Goal: Task Accomplishment & Management: Complete application form

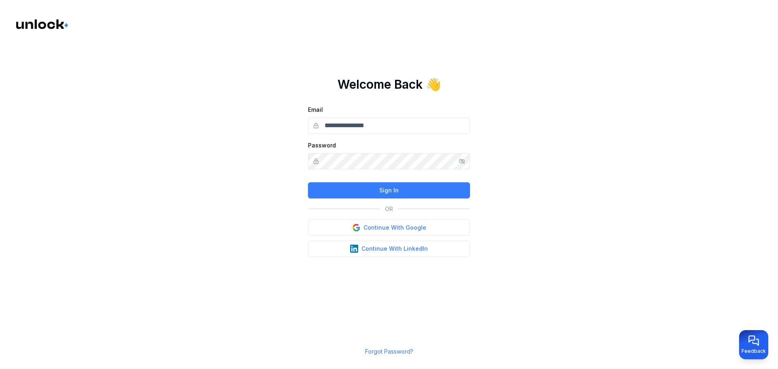
click at [377, 130] on input "Email" at bounding box center [389, 126] width 162 height 16
drag, startPoint x: 285, startPoint y: 195, endPoint x: 298, endPoint y: 198, distance: 13.4
click at [285, 195] on main "Welcome Back 👋 Email Password Sign In OR Continue With Google Continue With Lin…" at bounding box center [389, 184] width 778 height 369
click at [364, 224] on button "Continue With Google" at bounding box center [389, 228] width 162 height 16
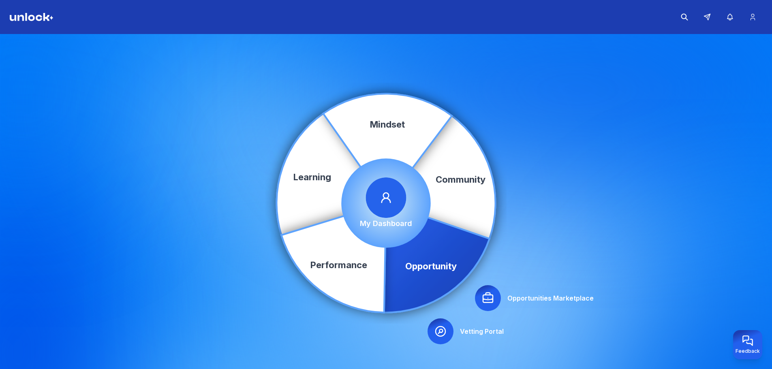
click at [493, 297] on icon at bounding box center [488, 298] width 10 height 10
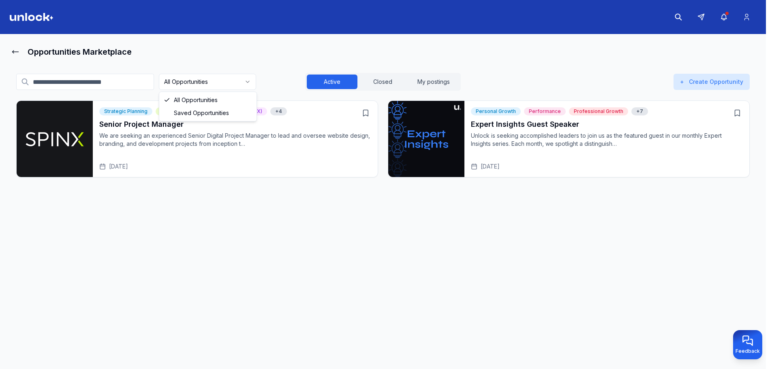
click at [242, 82] on html "Opportunities Marketplace All Opportunities Active Closed My postings + Create …" at bounding box center [386, 184] width 772 height 369
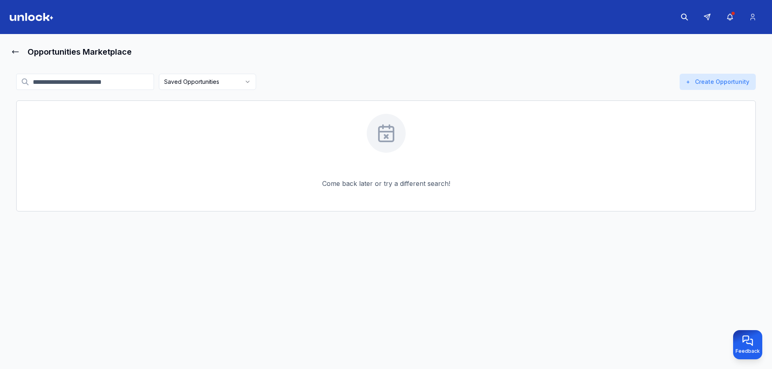
click at [212, 82] on html "Opportunities Marketplace Saved Opportunities Active Closed My postings + Creat…" at bounding box center [386, 184] width 772 height 369
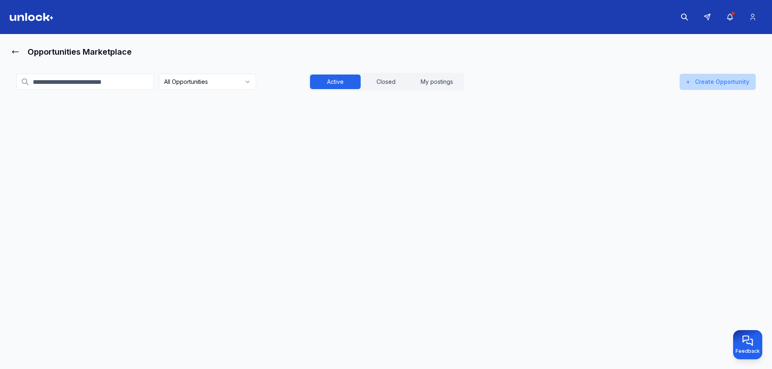
click at [729, 78] on button "+ Create Opportunity" at bounding box center [718, 82] width 76 height 16
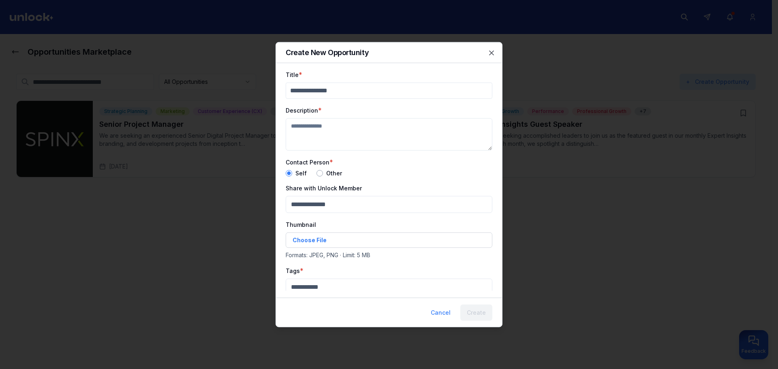
click at [616, 75] on div at bounding box center [389, 184] width 778 height 369
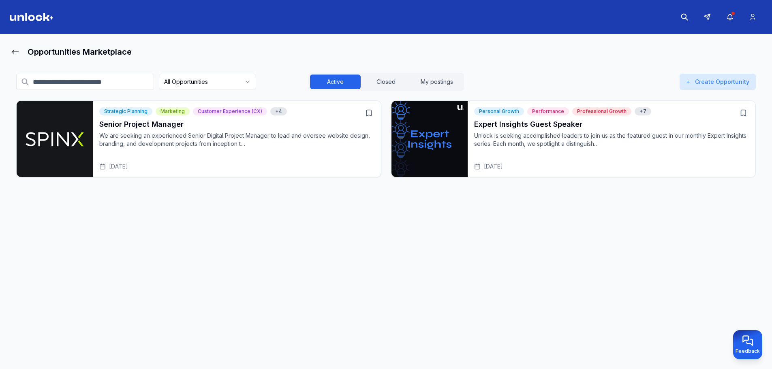
click at [121, 83] on input at bounding box center [85, 82] width 138 height 16
click at [91, 47] on h1 "Opportunities Marketplace" at bounding box center [80, 51] width 104 height 11
click at [400, 79] on button "Closed" at bounding box center [386, 82] width 51 height 15
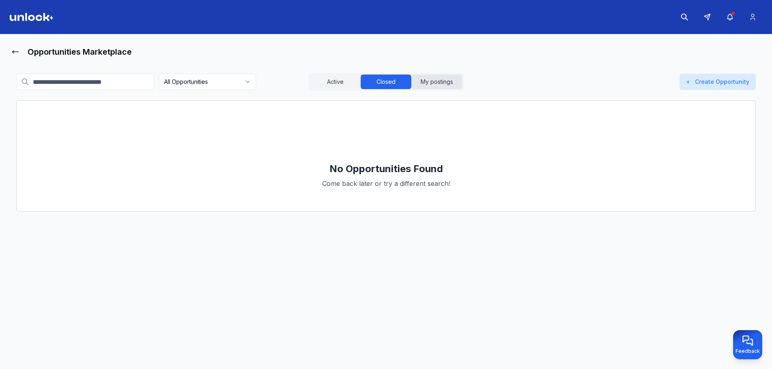
click at [426, 84] on button "My postings" at bounding box center [436, 82] width 51 height 15
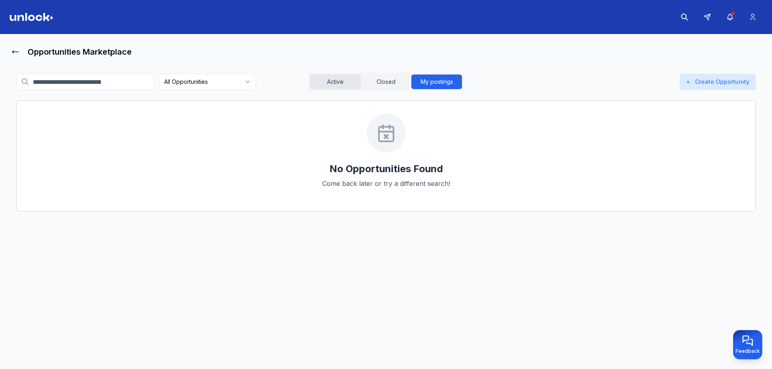
click at [335, 85] on button "Active" at bounding box center [335, 82] width 51 height 15
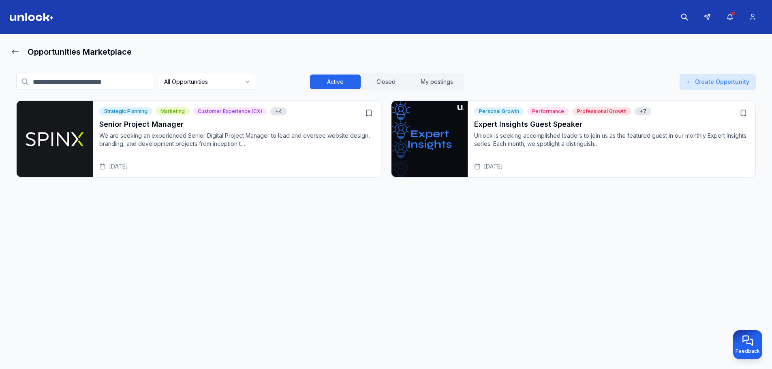
click at [21, 50] on div "Opportunities Marketplace" at bounding box center [386, 52] width 753 height 16
click at [40, 18] on img at bounding box center [32, 17] width 44 height 8
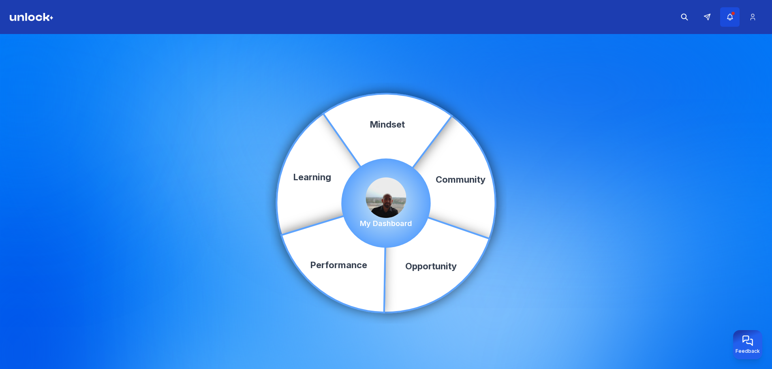
click at [728, 17] on icon "button" at bounding box center [730, 17] width 9 height 8
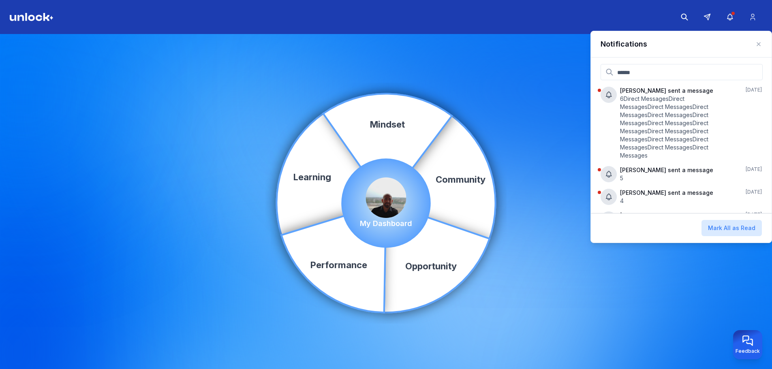
click at [530, 99] on div "Community Learning Opportunity Performance Mindset My Dashboard" at bounding box center [386, 203] width 772 height 338
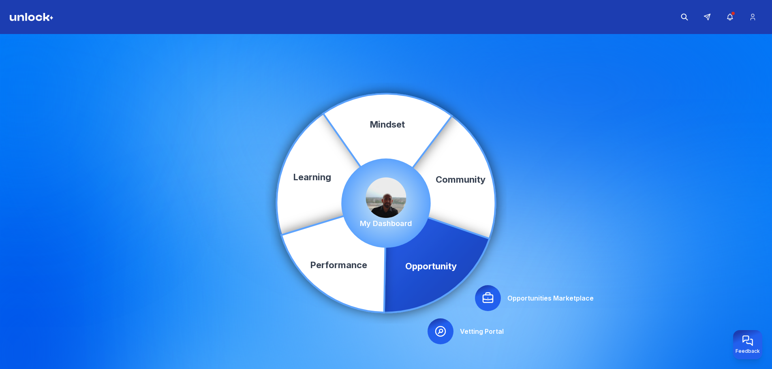
click at [494, 317] on div "Community Learning Opportunity Performance Mindset Opportunities Marketplace Ve…" at bounding box center [386, 203] width 772 height 338
click at [488, 288] on div at bounding box center [488, 298] width 26 height 26
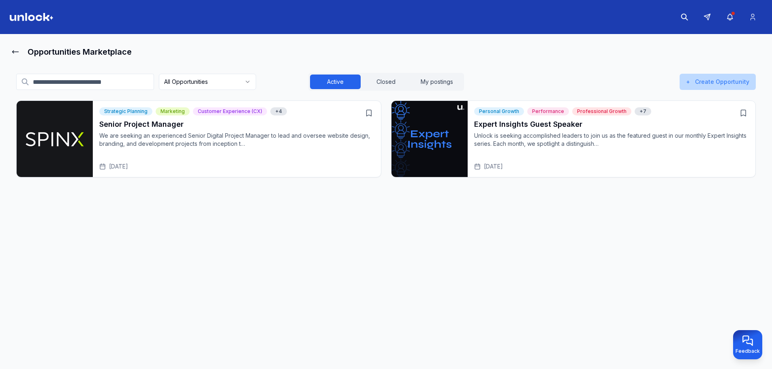
click at [713, 82] on button "+ Create Opportunity" at bounding box center [718, 82] width 76 height 16
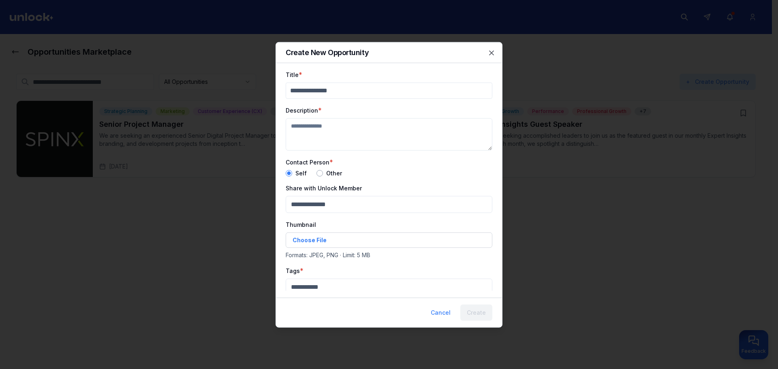
click at [423, 96] on input "Title" at bounding box center [389, 90] width 207 height 16
type input "*"
type input "****"
click at [436, 132] on textarea "Description" at bounding box center [389, 134] width 207 height 32
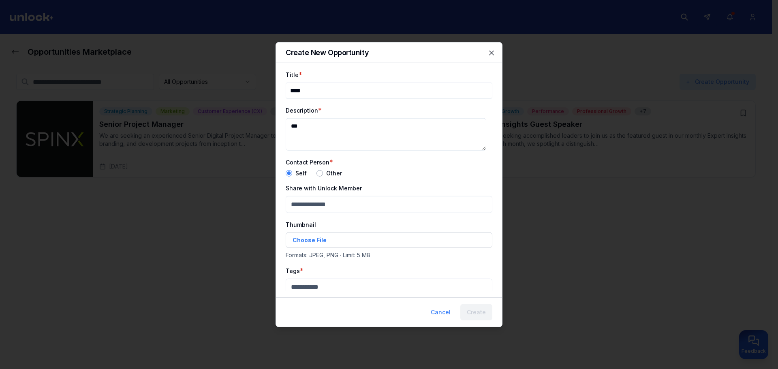
type textarea "***"
click at [321, 175] on button "button" at bounding box center [320, 173] width 6 height 6
click at [343, 214] on form "Title * **** Description * *** Contact Person * Self Other Contact Person Email…" at bounding box center [389, 259] width 207 height 380
click at [344, 208] on input "Contact Person Email" at bounding box center [389, 204] width 207 height 16
paste input "**********"
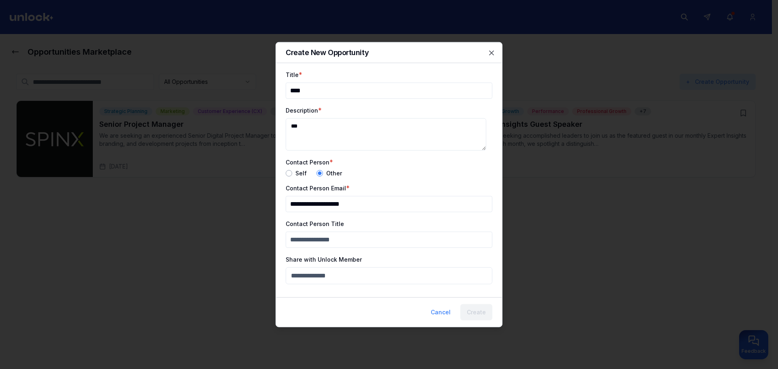
type input "**********"
click at [349, 238] on input "Contact Person Title" at bounding box center [389, 239] width 207 height 16
paste input "**********"
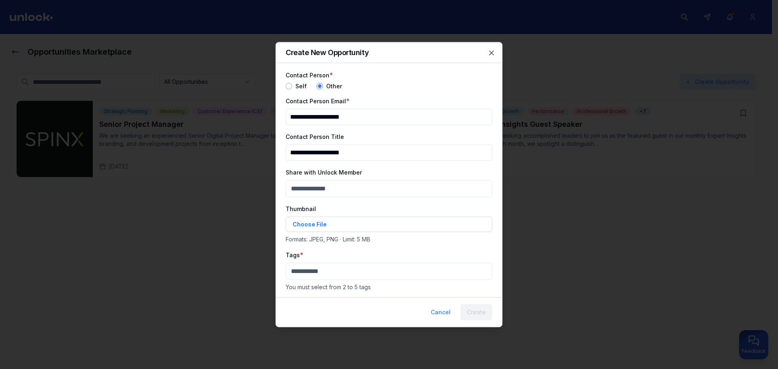
scroll to position [158, 0]
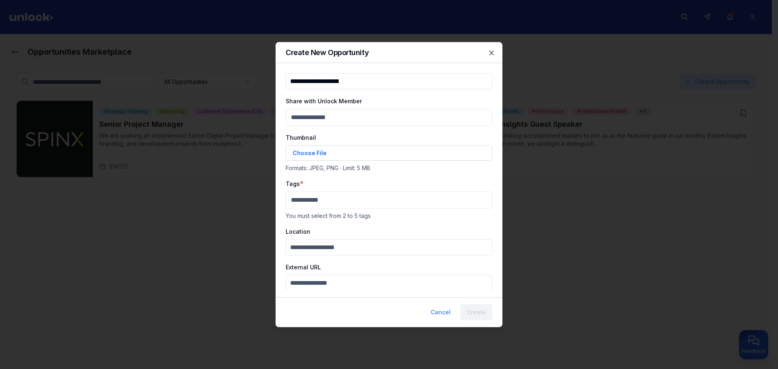
type input "**********"
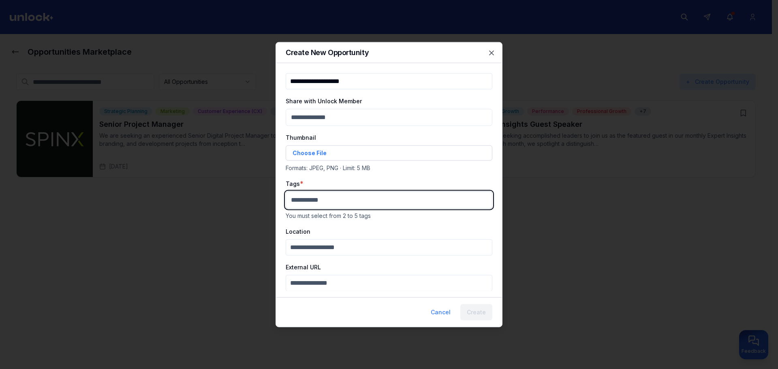
click at [329, 200] on body "**********" at bounding box center [386, 184] width 772 height 369
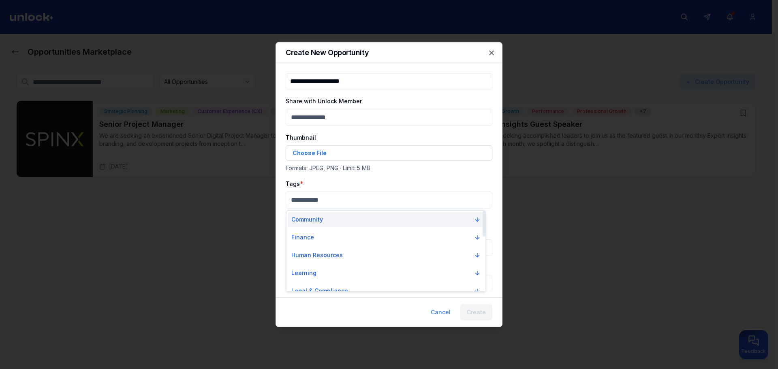
drag, startPoint x: 337, startPoint y: 218, endPoint x: 338, endPoint y: 223, distance: 4.9
click at [337, 218] on button "Community" at bounding box center [386, 219] width 196 height 15
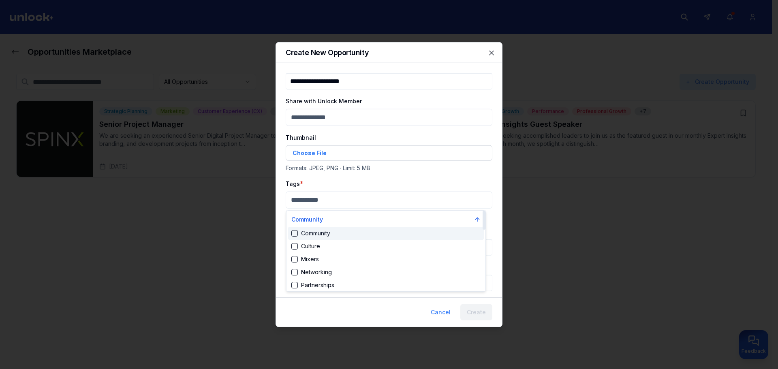
click at [341, 231] on div "Community" at bounding box center [386, 233] width 196 height 13
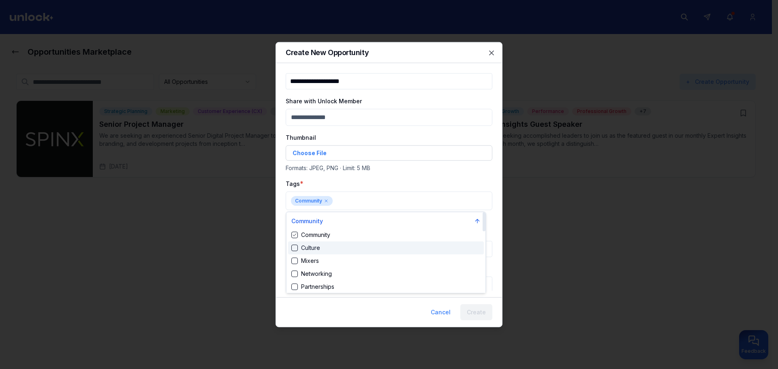
click at [343, 244] on div "Culture" at bounding box center [386, 248] width 196 height 13
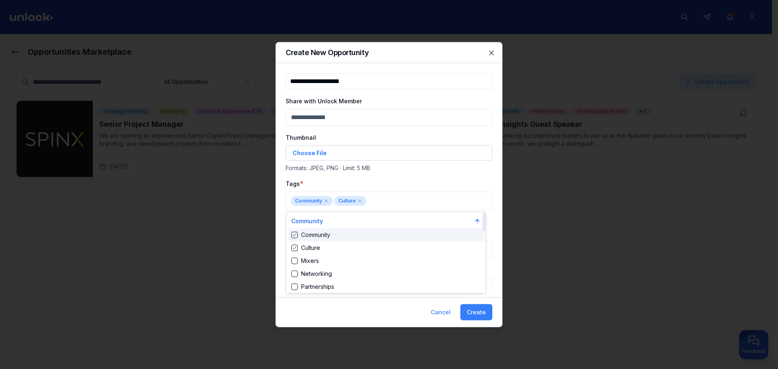
drag, startPoint x: 379, startPoint y: 203, endPoint x: 397, endPoint y: 197, distance: 18.8
click at [385, 199] on div at bounding box center [389, 184] width 778 height 369
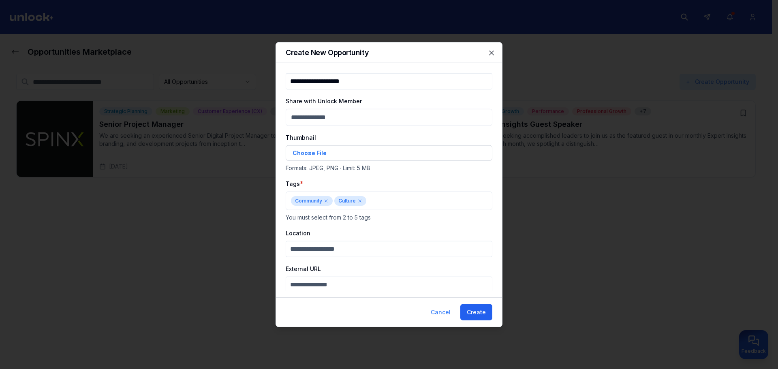
click at [475, 308] on button "Create" at bounding box center [476, 312] width 32 height 16
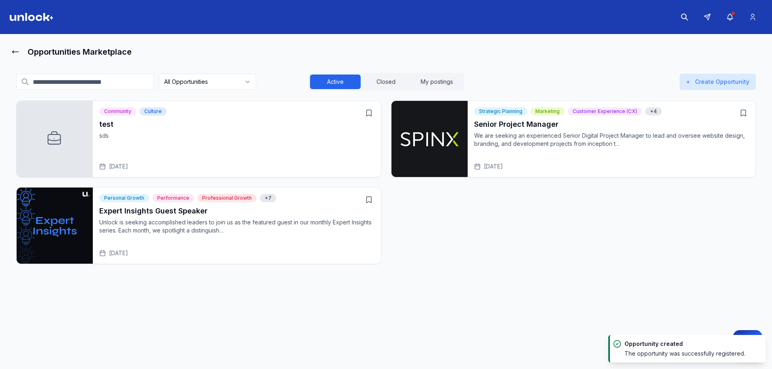
click at [249, 150] on div "test sds Aug 22, 2025" at bounding box center [236, 145] width 275 height 52
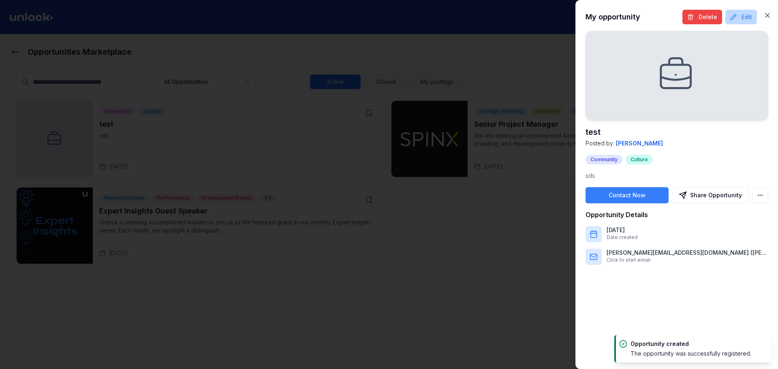
click at [747, 15] on button "Edit" at bounding box center [742, 17] width 32 height 15
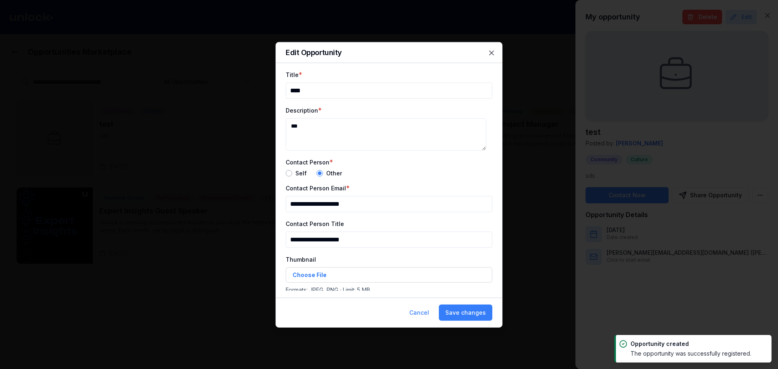
click at [290, 175] on button "button" at bounding box center [289, 173] width 6 height 6
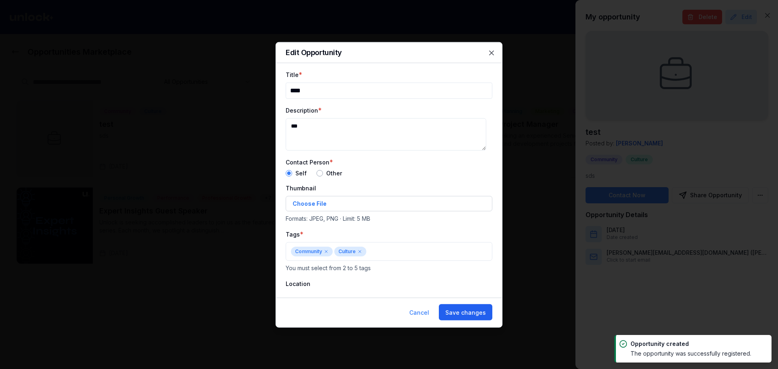
click at [473, 313] on button "Save changes" at bounding box center [466, 312] width 54 height 16
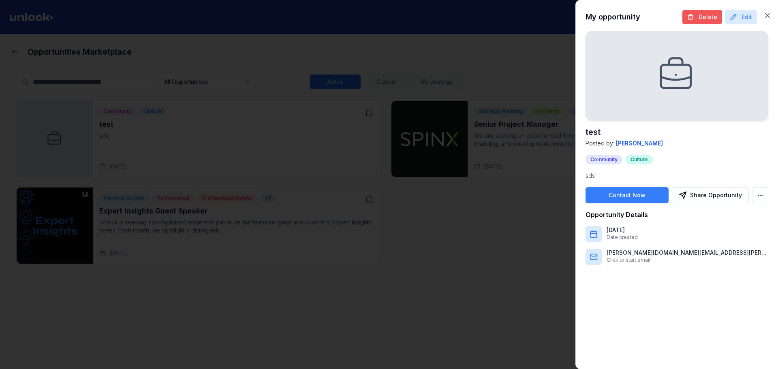
click at [711, 18] on button "Delete" at bounding box center [703, 17] width 40 height 15
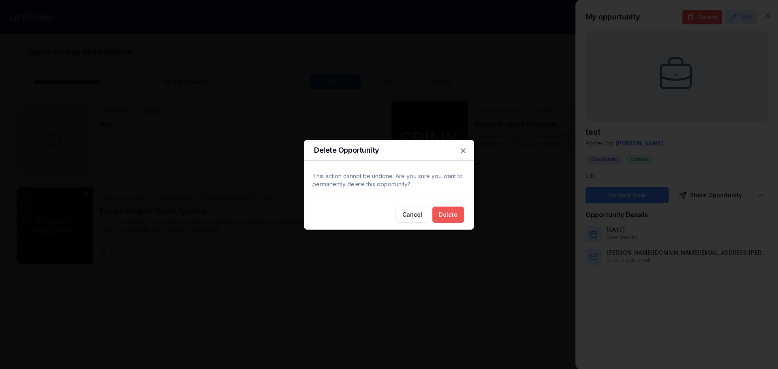
click at [438, 213] on button "Delete" at bounding box center [448, 215] width 32 height 16
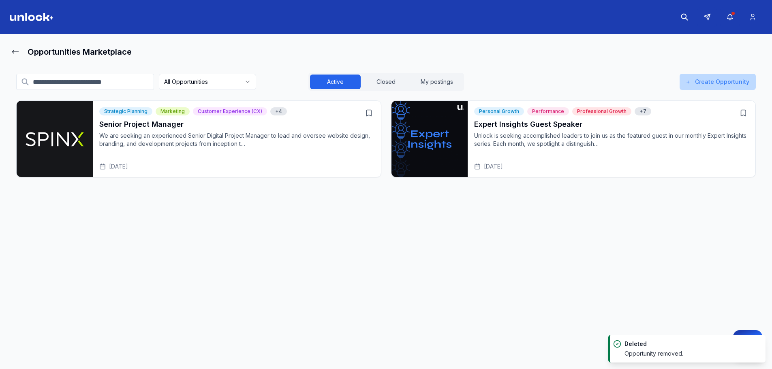
click at [703, 87] on button "+ Create Opportunity" at bounding box center [718, 82] width 76 height 16
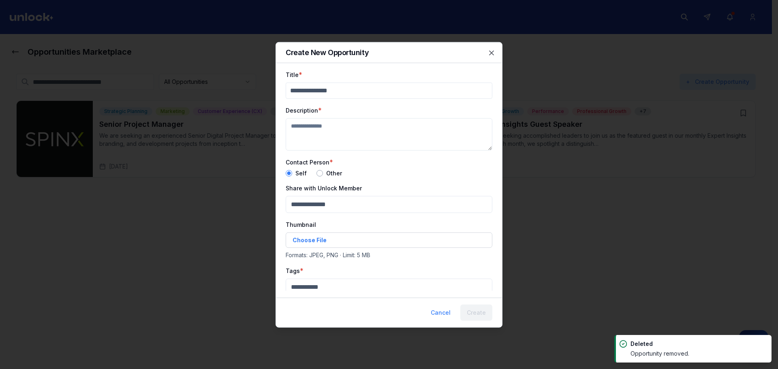
drag, startPoint x: 368, startPoint y: 94, endPoint x: 364, endPoint y: 98, distance: 5.7
click at [368, 94] on input "Title" at bounding box center [389, 90] width 207 height 16
paste input "**********"
type input "**********"
click at [361, 131] on textarea "Description" at bounding box center [389, 134] width 207 height 32
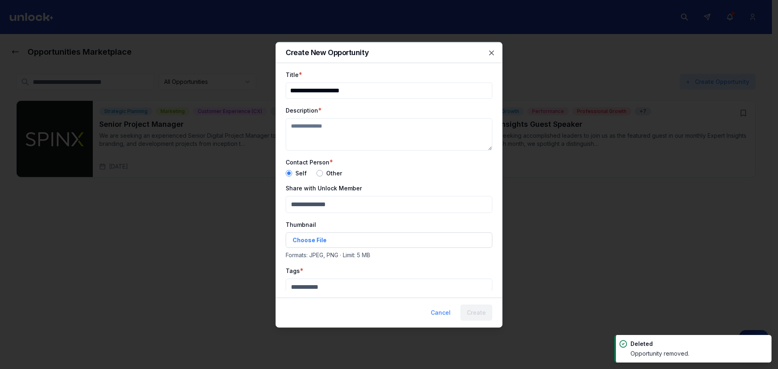
paste textarea "**********"
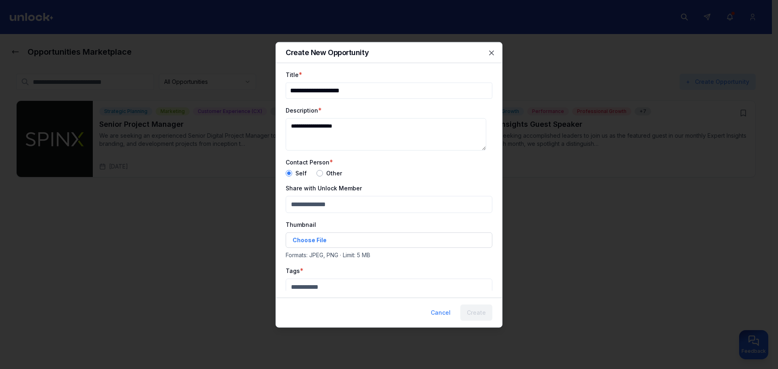
type textarea "**********"
drag, startPoint x: 321, startPoint y: 168, endPoint x: 315, endPoint y: 176, distance: 9.9
click at [319, 171] on div "Contact Person * Self Other" at bounding box center [389, 166] width 207 height 19
click at [317, 175] on button "button" at bounding box center [320, 173] width 6 height 6
click at [332, 211] on input "Contact Person Email" at bounding box center [389, 204] width 207 height 16
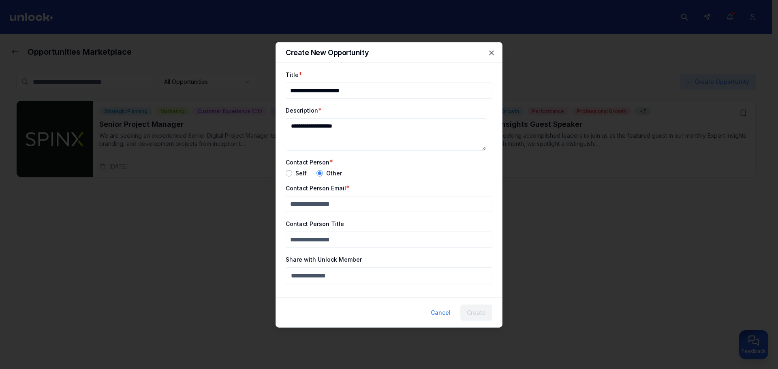
paste input "**********"
type input "**********"
click at [335, 233] on input "Contact Person Title" at bounding box center [389, 239] width 207 height 16
paste input "**********"
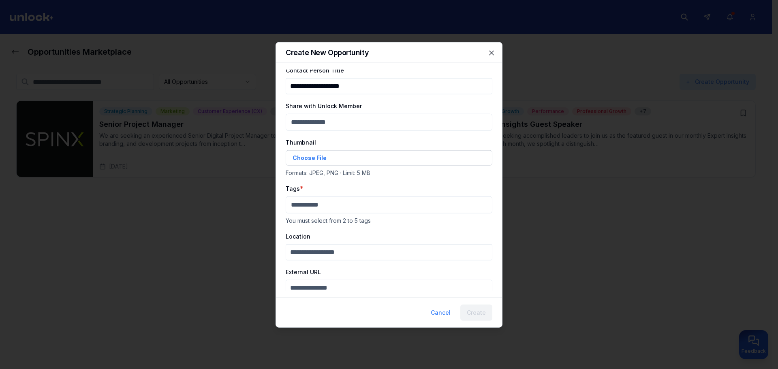
scroll to position [158, 0]
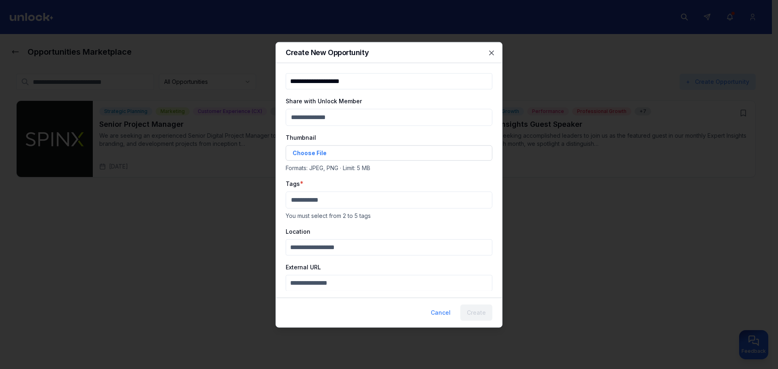
type input "**********"
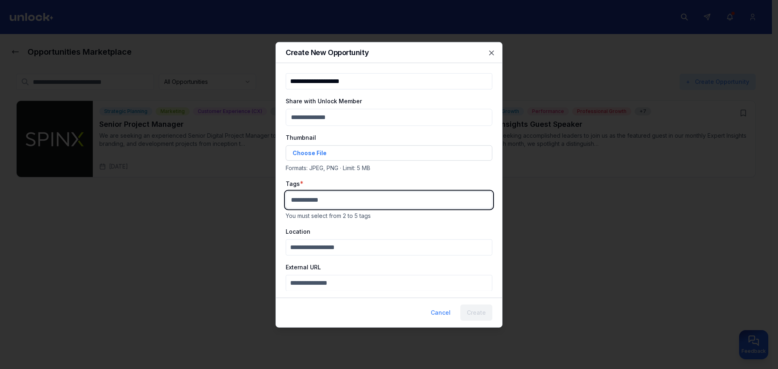
click at [339, 204] on body "**********" at bounding box center [386, 184] width 772 height 369
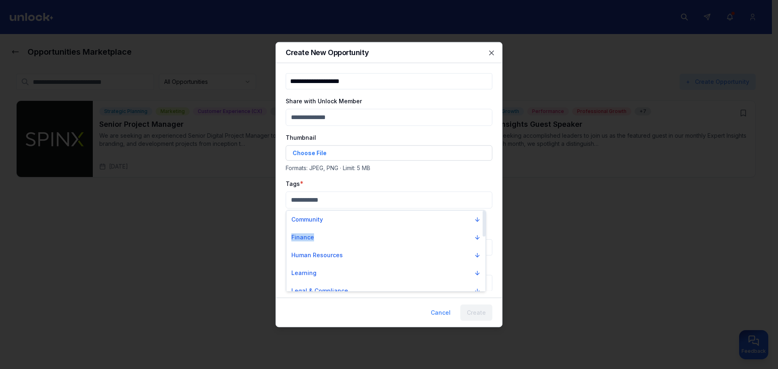
click at [335, 229] on div "Community Finance Human Resources Learning Legal & Compliance Marketing Mindset…" at bounding box center [386, 336] width 199 height 250
click at [341, 254] on button "Human Resources" at bounding box center [386, 255] width 196 height 15
click at [347, 269] on div "Benefits Administration" at bounding box center [326, 269] width 70 height 8
click at [351, 285] on div "DEIB" at bounding box center [386, 283] width 196 height 13
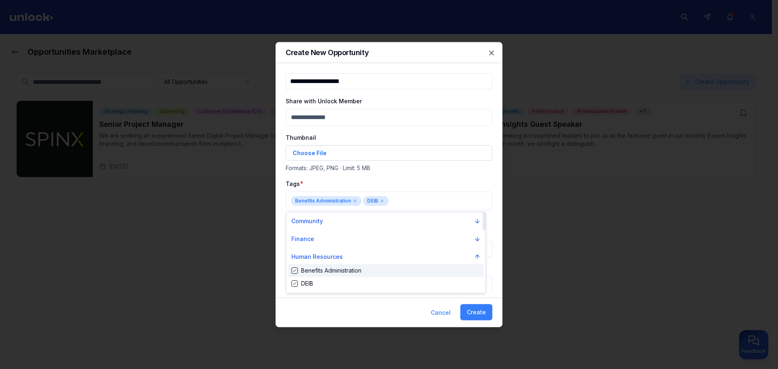
drag, startPoint x: 453, startPoint y: 180, endPoint x: 466, endPoint y: 210, distance: 33.1
click at [454, 180] on div at bounding box center [389, 184] width 778 height 369
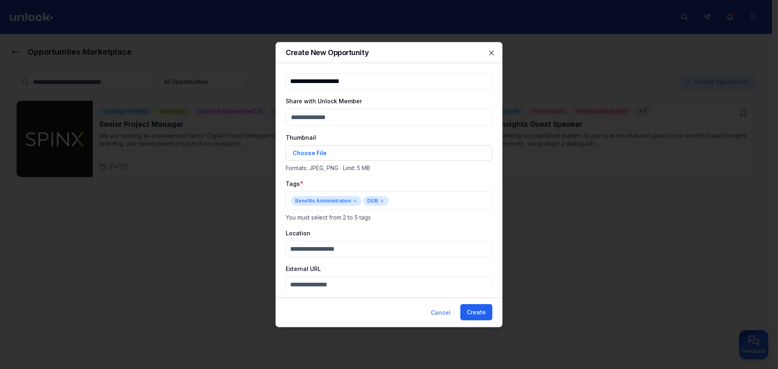
click at [479, 312] on button "Create" at bounding box center [476, 312] width 32 height 16
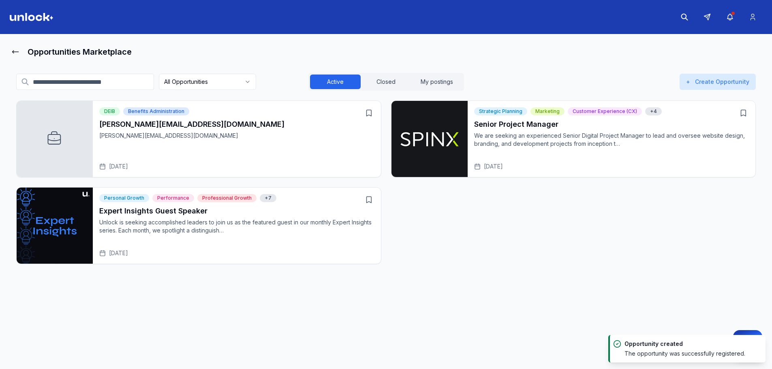
click at [261, 177] on div "DEIB Benefits Administration ivan_ivanych@ukr.net ivan_ivanych@ukr.net Aug 22, …" at bounding box center [386, 183] width 740 height 164
click at [270, 164] on div "Aug 22, 2025" at bounding box center [236, 167] width 275 height 8
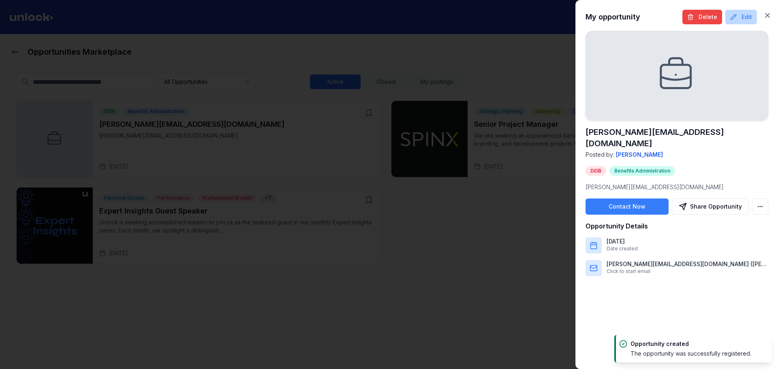
click at [741, 16] on button "Edit" at bounding box center [742, 17] width 32 height 15
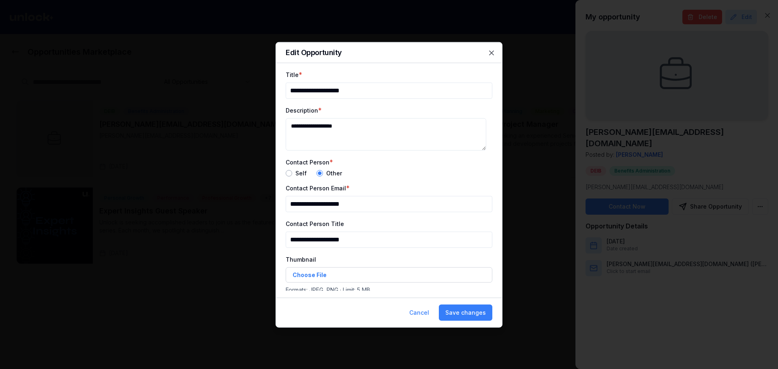
click at [290, 176] on button "button" at bounding box center [289, 173] width 6 height 6
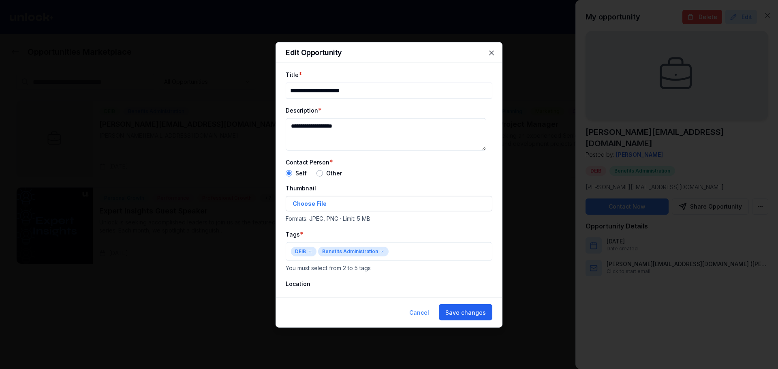
click at [482, 313] on button "Save changes" at bounding box center [466, 312] width 54 height 16
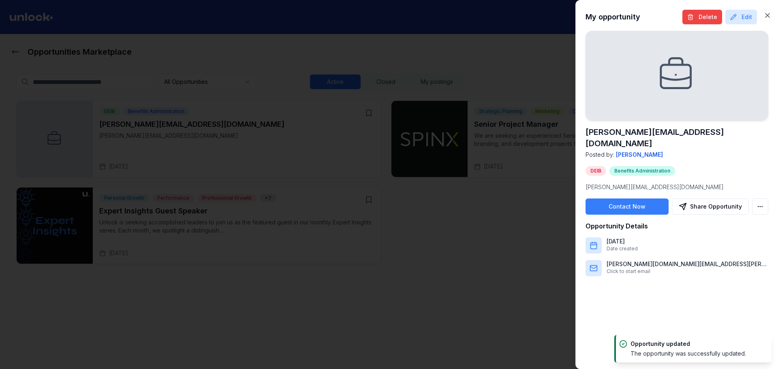
click at [527, 255] on div at bounding box center [389, 184] width 778 height 369
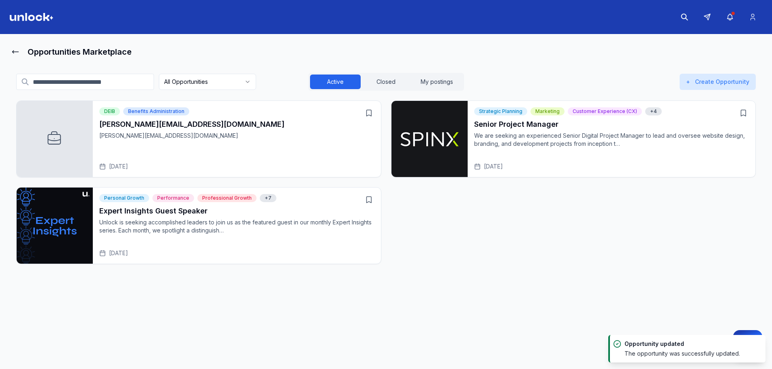
click at [323, 114] on div "DEIB Benefits Administration" at bounding box center [223, 111] width 248 height 8
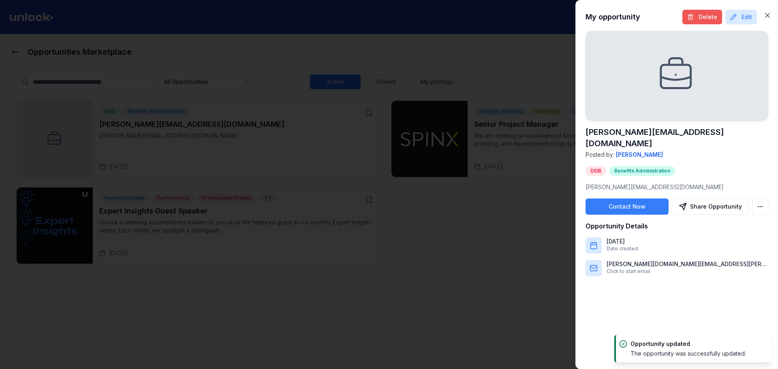
click at [686, 17] on button "Delete" at bounding box center [703, 17] width 40 height 15
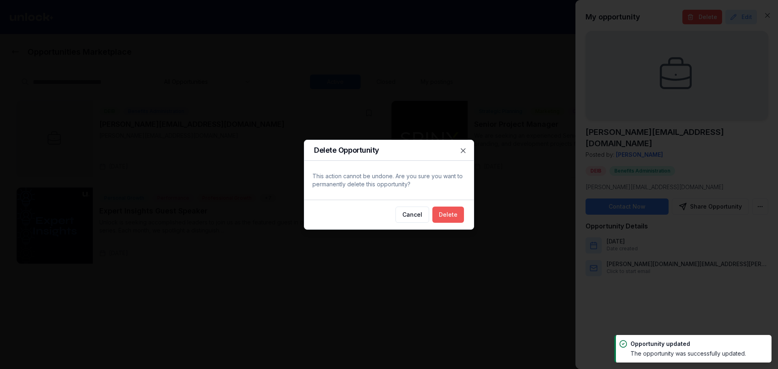
click at [458, 219] on button "Delete" at bounding box center [448, 215] width 32 height 16
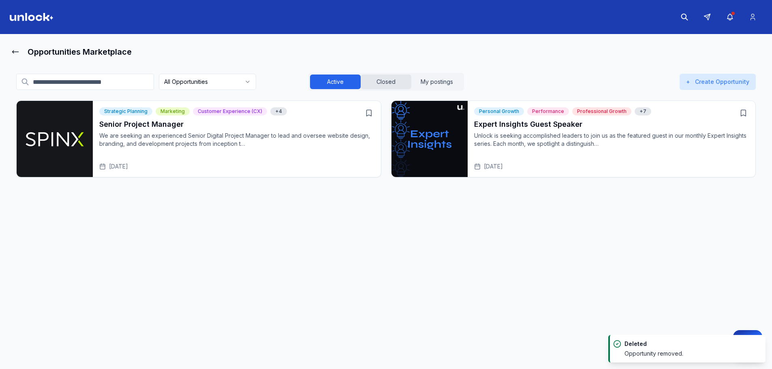
click at [390, 77] on button "Closed" at bounding box center [386, 82] width 51 height 15
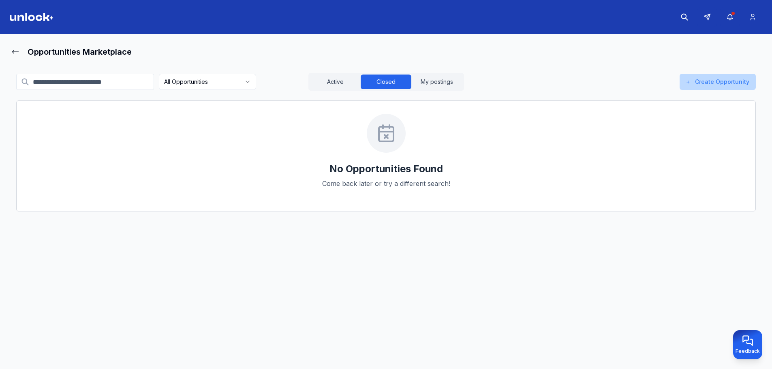
click at [725, 89] on button "+ Create Opportunity" at bounding box center [718, 82] width 76 height 16
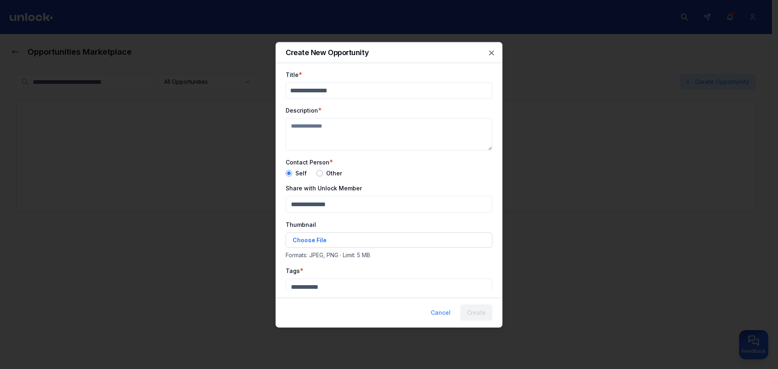
click at [368, 94] on input "Title" at bounding box center [389, 90] width 207 height 16
paste input "**********"
type input "**********"
click at [446, 85] on input "**********" at bounding box center [389, 90] width 207 height 16
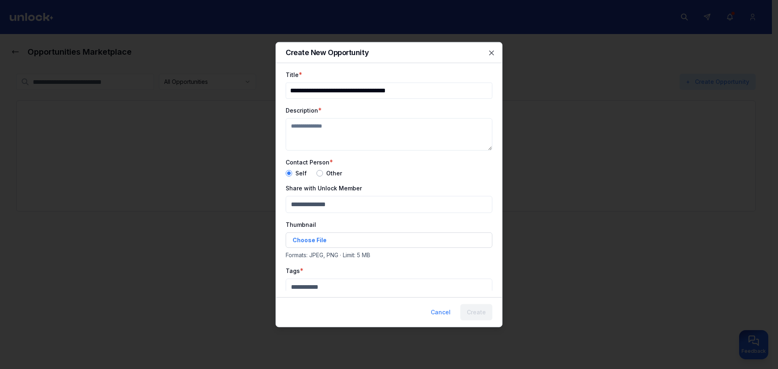
click at [446, 85] on input "**********" at bounding box center [389, 90] width 207 height 16
drag, startPoint x: 355, startPoint y: 94, endPoint x: 243, endPoint y: 98, distance: 112.7
click at [238, 98] on body "Opportunities Marketplace All Opportunities Active Closed My postings + Create …" at bounding box center [386, 184] width 772 height 369
type input "****"
click at [328, 147] on textarea "Description" at bounding box center [389, 134] width 207 height 32
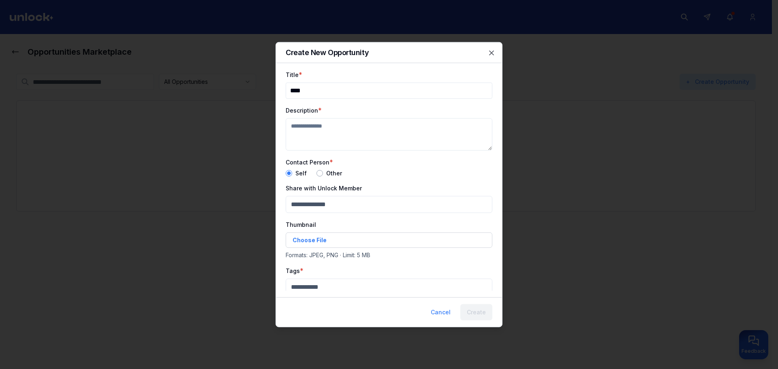
paste textarea "****"
type textarea "****"
click at [327, 210] on body "Opportunities Marketplace All Opportunities Active Closed My postings + Create …" at bounding box center [386, 184] width 772 height 369
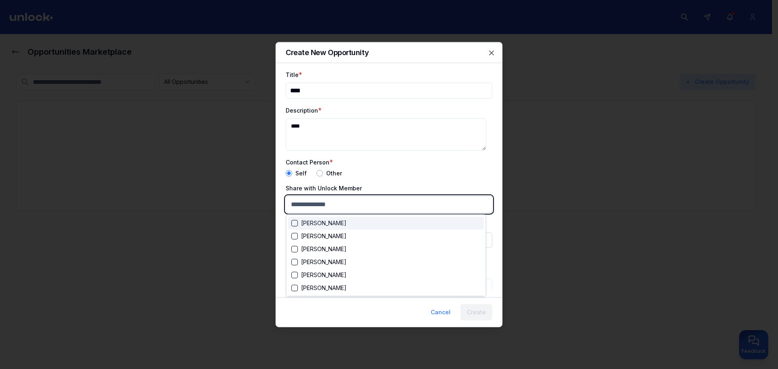
paste input "****"
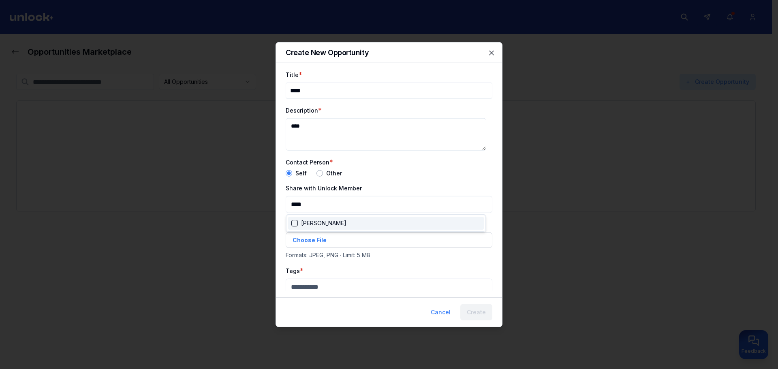
drag, startPoint x: 374, startPoint y: 167, endPoint x: 380, endPoint y: 180, distance: 15.2
click at [374, 167] on div at bounding box center [389, 184] width 778 height 369
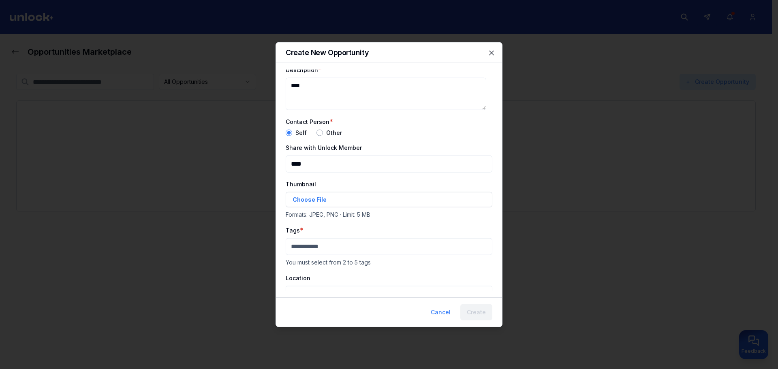
scroll to position [87, 0]
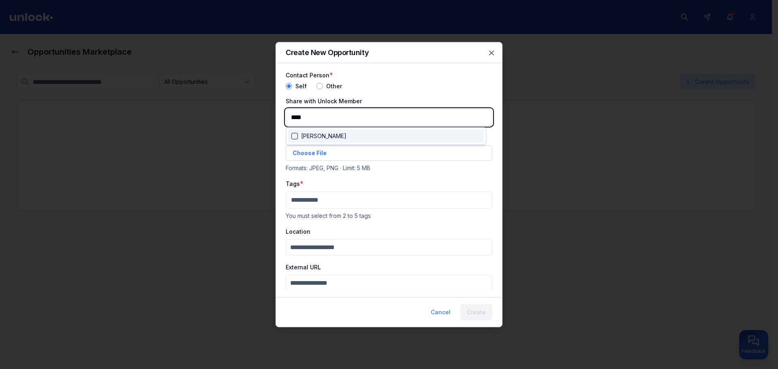
click at [342, 122] on body "Opportunities Marketplace All Opportunities Active Closed My postings + Create …" at bounding box center [386, 184] width 772 height 369
click at [342, 122] on div at bounding box center [389, 184] width 778 height 369
click at [339, 124] on body "Opportunities Marketplace All Opportunities Active Closed My postings + Create …" at bounding box center [386, 184] width 772 height 369
click at [333, 117] on div at bounding box center [389, 184] width 778 height 369
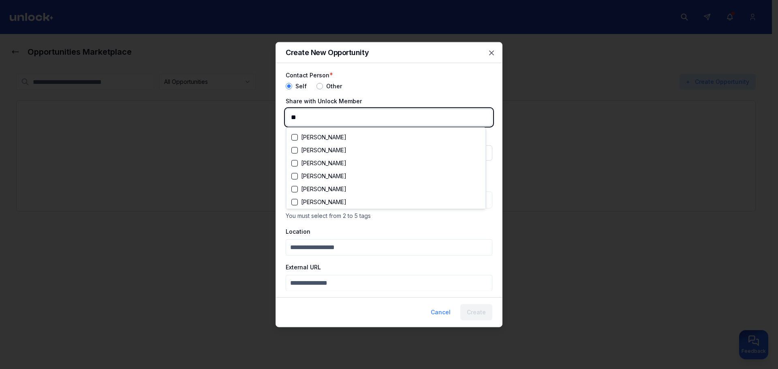
type input "*"
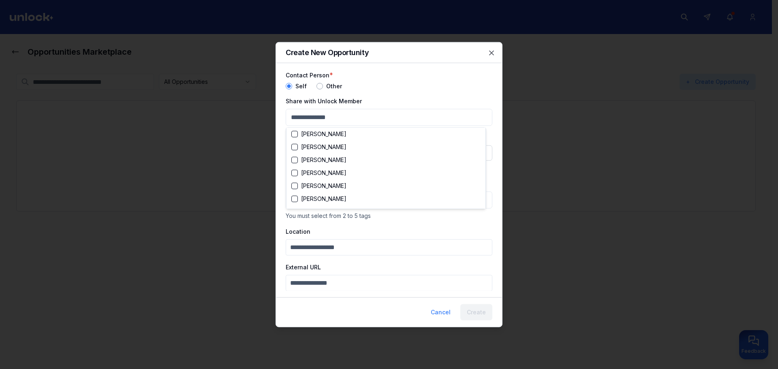
click at [385, 86] on div at bounding box center [389, 184] width 778 height 369
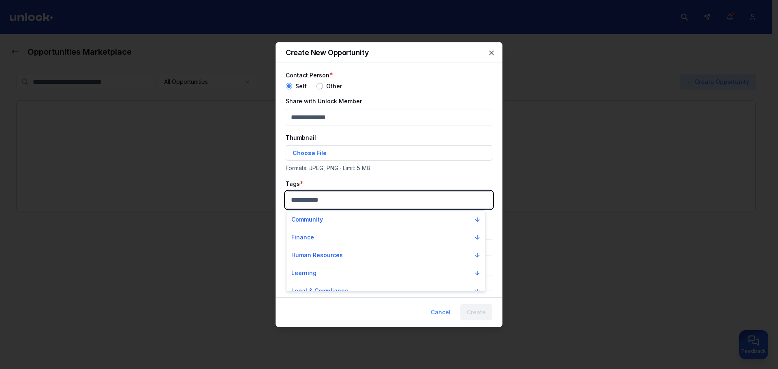
click at [308, 205] on body "Opportunities Marketplace All Opportunities Active Closed My postings + Create …" at bounding box center [386, 184] width 772 height 369
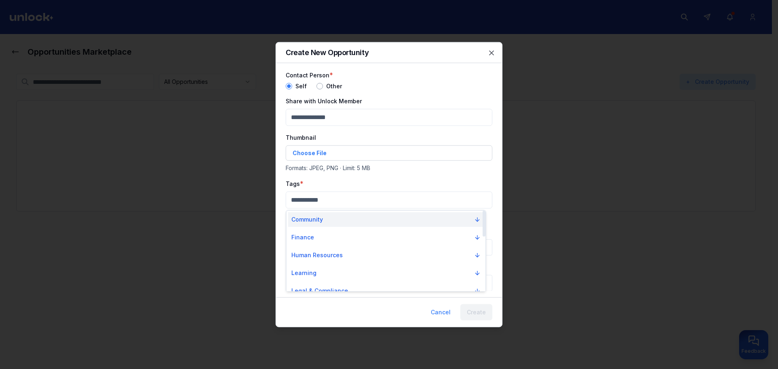
drag, startPoint x: 319, startPoint y: 217, endPoint x: 322, endPoint y: 227, distance: 9.9
click at [319, 218] on p "Community" at bounding box center [307, 220] width 32 height 8
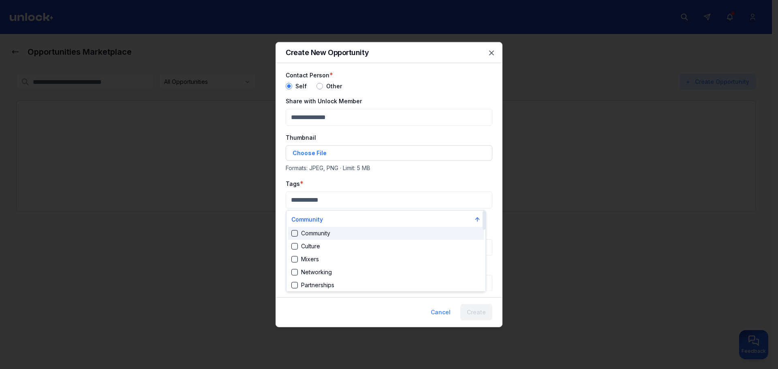
click at [330, 240] on div "Community Culture Mixers Networking Partnerships Peer Support Roundtables" at bounding box center [386, 272] width 196 height 91
click at [332, 244] on div "Culture" at bounding box center [386, 246] width 196 height 13
click at [339, 234] on div "Community" at bounding box center [386, 235] width 196 height 13
click at [392, 157] on div at bounding box center [389, 184] width 778 height 369
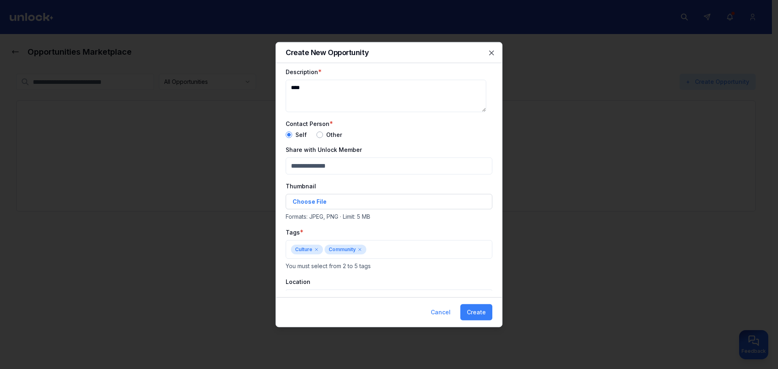
scroll to position [0, 0]
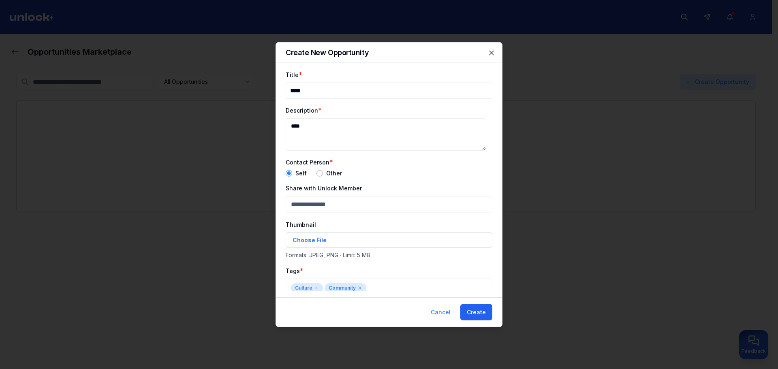
click at [480, 311] on button "Create" at bounding box center [476, 312] width 32 height 16
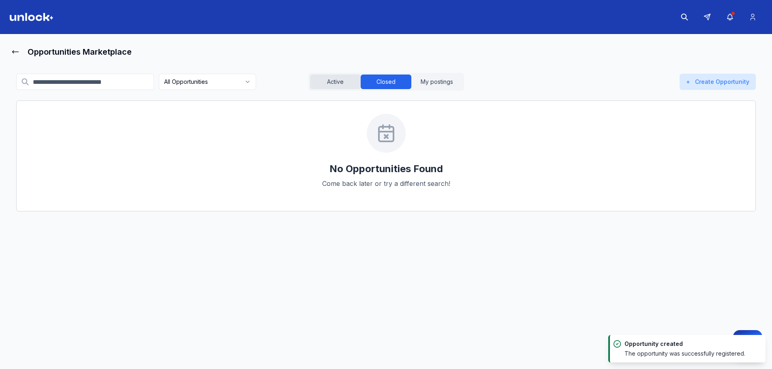
click at [334, 83] on button "Active" at bounding box center [335, 82] width 51 height 15
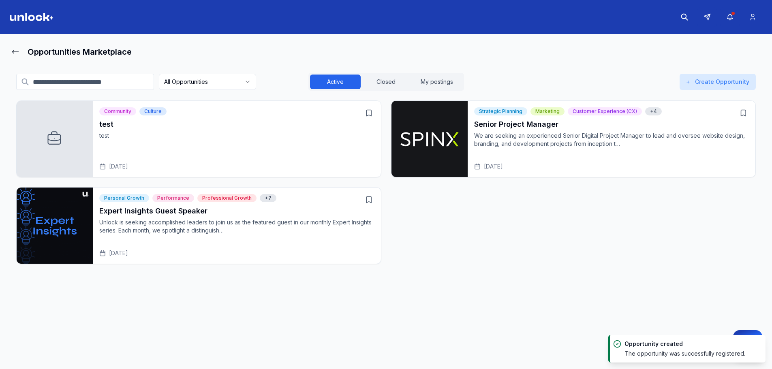
click at [103, 125] on h3 "test" at bounding box center [236, 124] width 275 height 11
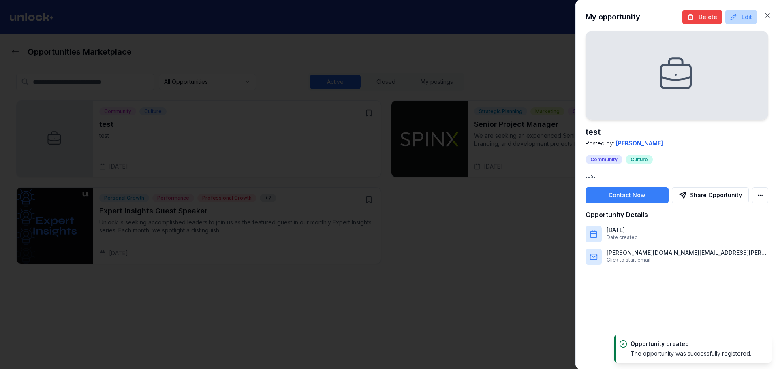
click at [738, 16] on button "Edit" at bounding box center [742, 17] width 32 height 15
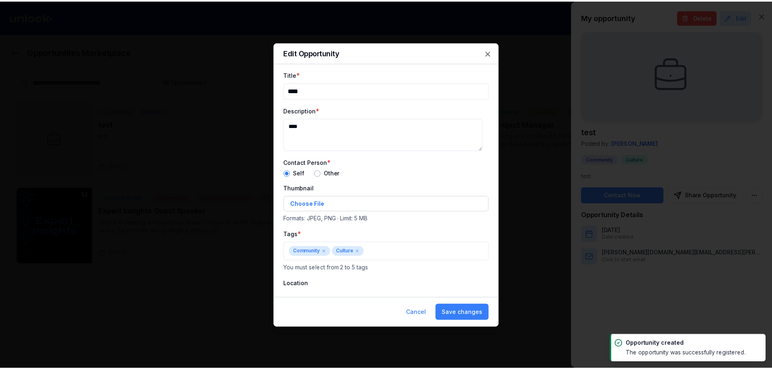
scroll to position [69, 0]
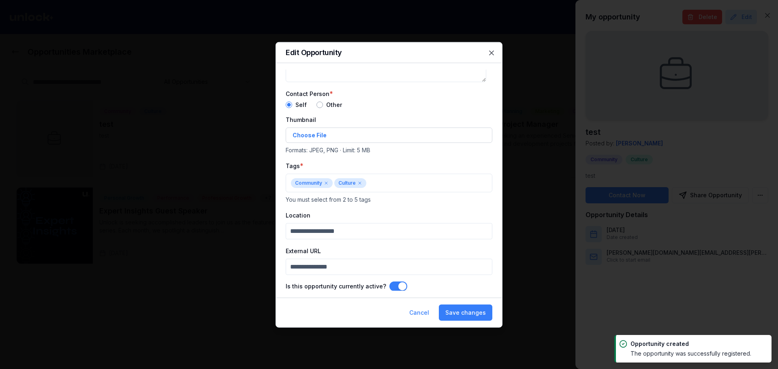
click at [396, 284] on button "Is this opportunity currently active?" at bounding box center [399, 286] width 18 height 10
click at [469, 320] on button "Save changes" at bounding box center [466, 312] width 54 height 16
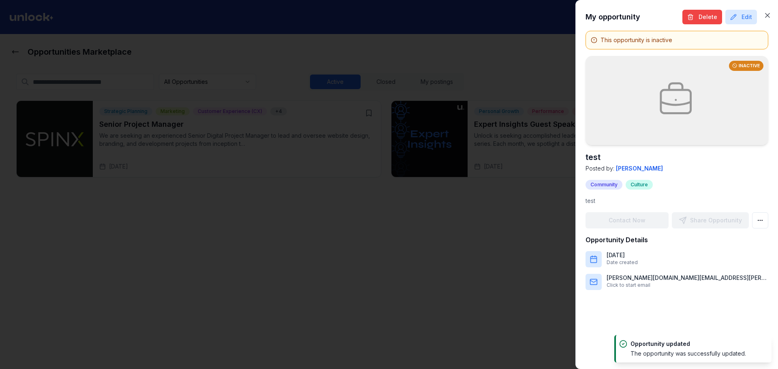
click at [293, 160] on div at bounding box center [389, 184] width 778 height 369
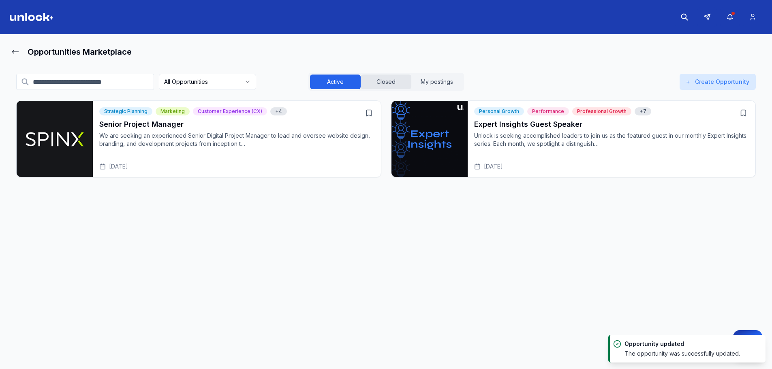
click at [379, 78] on button "Closed" at bounding box center [386, 82] width 51 height 15
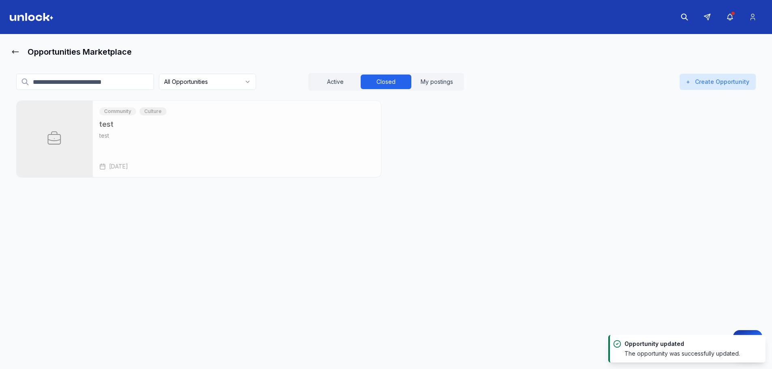
click at [340, 120] on h3 "test" at bounding box center [236, 124] width 275 height 11
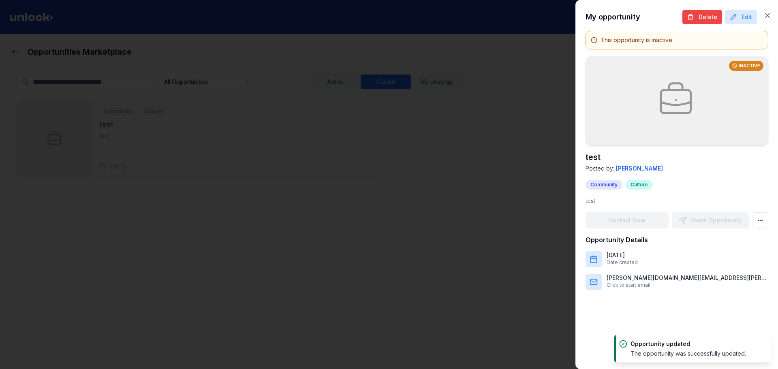
click at [392, 108] on div at bounding box center [389, 184] width 778 height 369
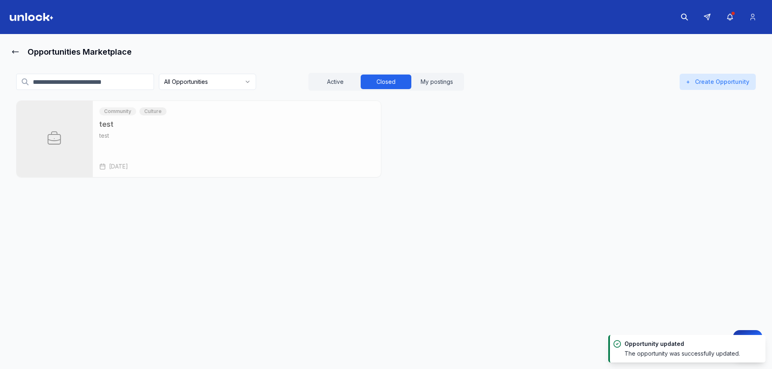
click at [383, 111] on div "Community Culture test test Aug 22, 2025" at bounding box center [386, 139] width 740 height 77
click at [362, 120] on h3 "test" at bounding box center [236, 124] width 275 height 11
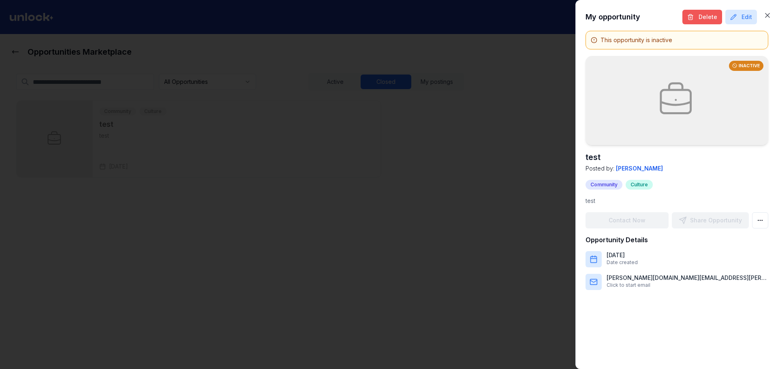
click at [696, 19] on button "Delete" at bounding box center [703, 17] width 40 height 15
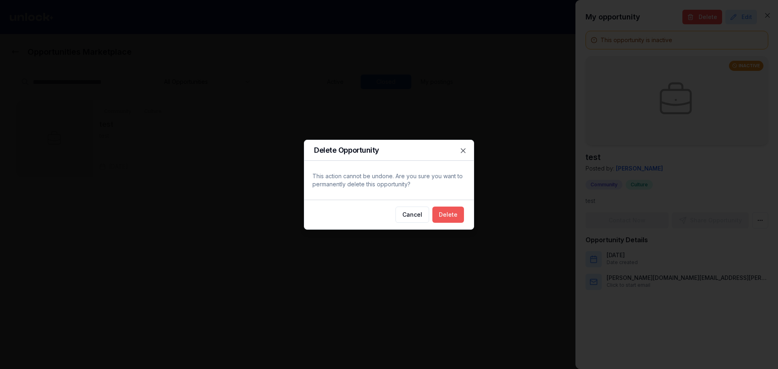
click at [460, 218] on button "Delete" at bounding box center [448, 215] width 32 height 16
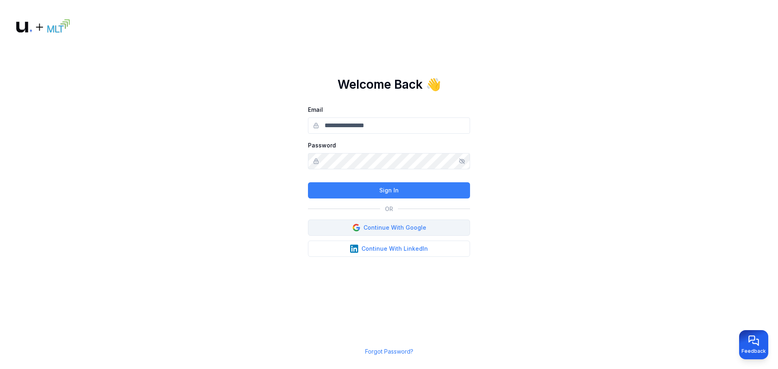
click at [407, 223] on button "Continue With Google" at bounding box center [389, 228] width 162 height 16
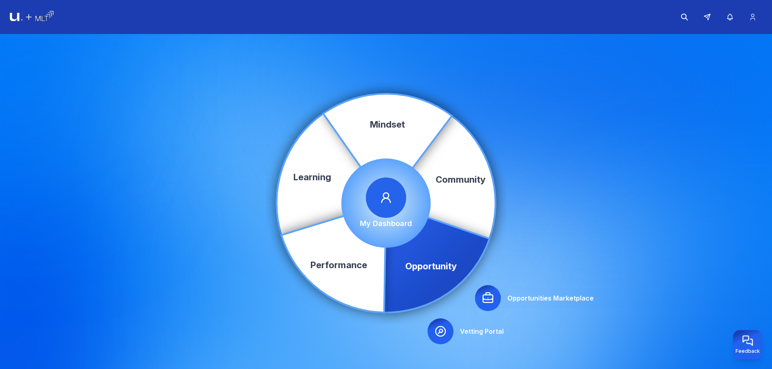
click at [491, 292] on icon at bounding box center [488, 298] width 13 height 13
click at [494, 312] on icon "Community Learning Opportunity Performance Mindset" at bounding box center [385, 203] width 223 height 223
click at [492, 306] on div at bounding box center [488, 298] width 26 height 26
